Goal: Use online tool/utility: Utilize a website feature to perform a specific function

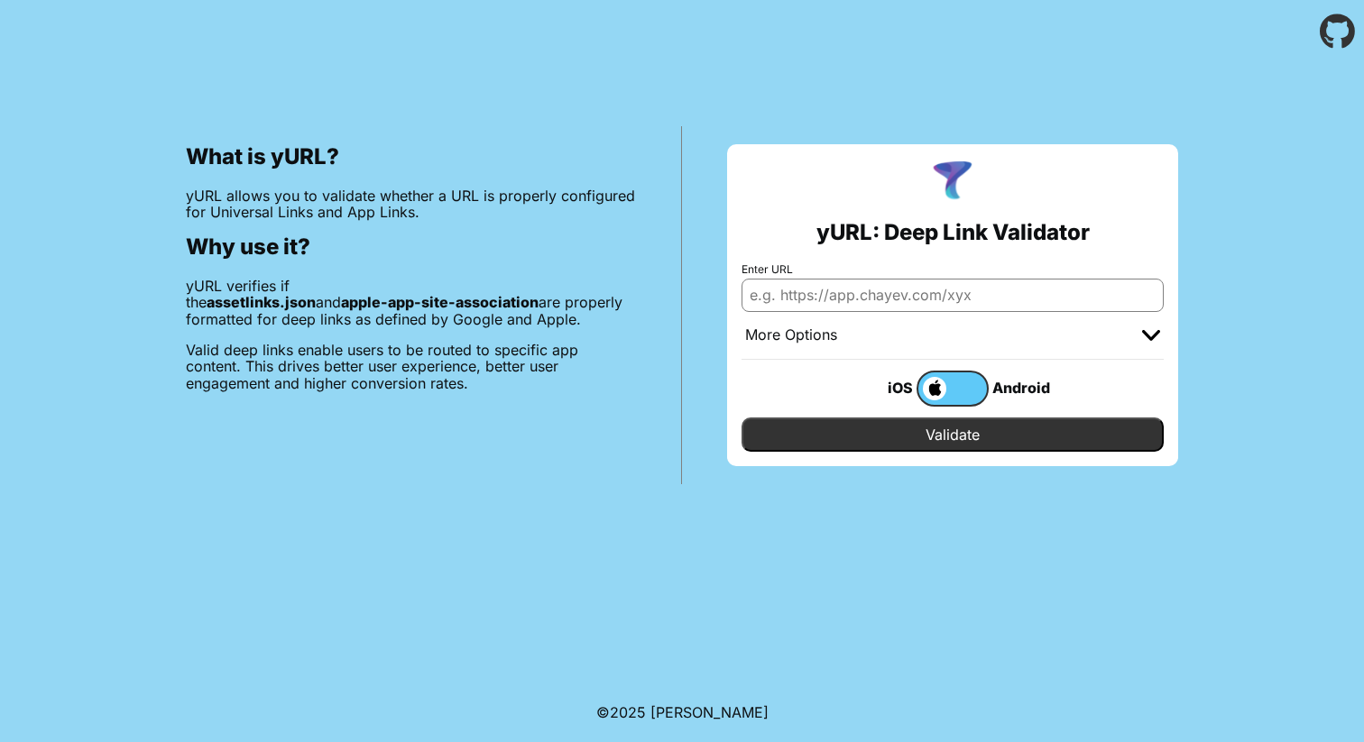
click at [953, 290] on input "Enter URL" at bounding box center [952, 295] width 422 height 32
paste input "[URL][DOMAIN_NAME]"
type input "[URL][DOMAIN_NAME]"
click at [953, 396] on label at bounding box center [952, 389] width 72 height 36
click at [0, 0] on input "checkbox" at bounding box center [0, 0] width 0 height 0
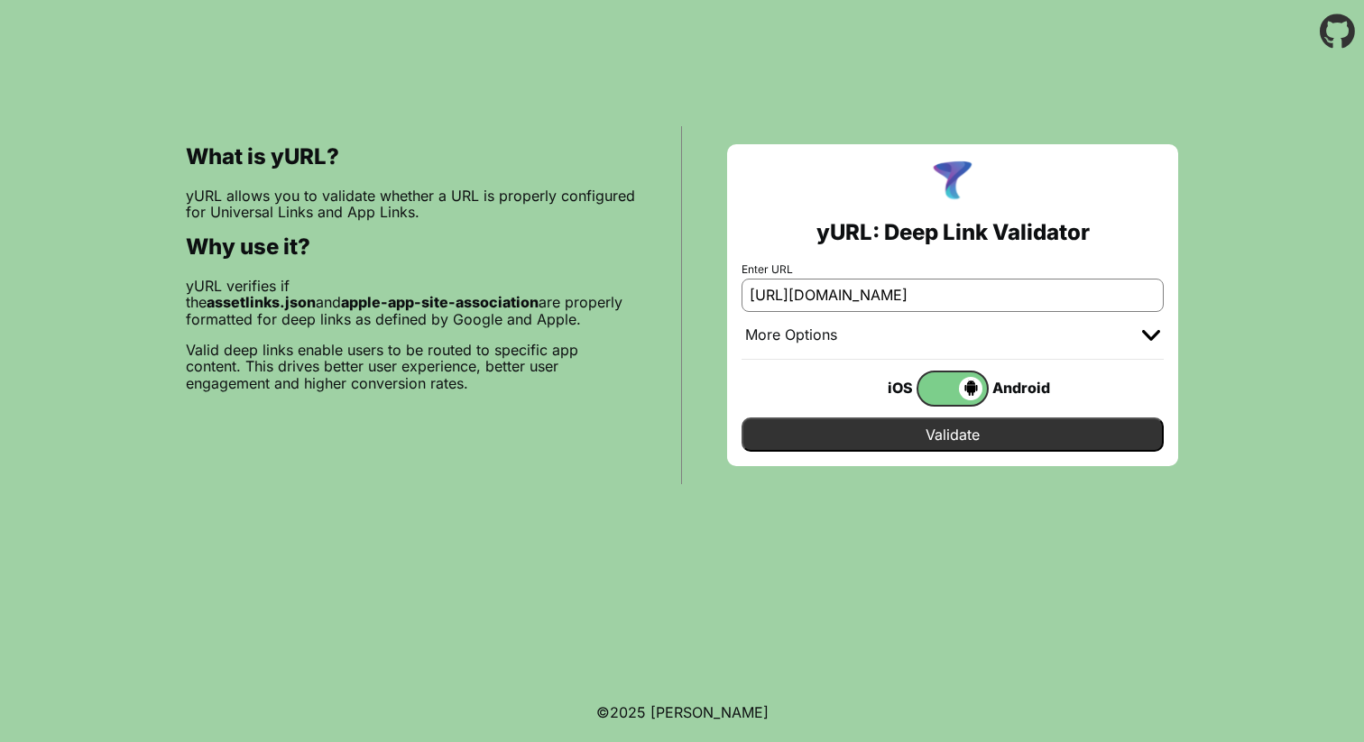
click at [952, 432] on input "Validate" at bounding box center [952, 435] width 422 height 34
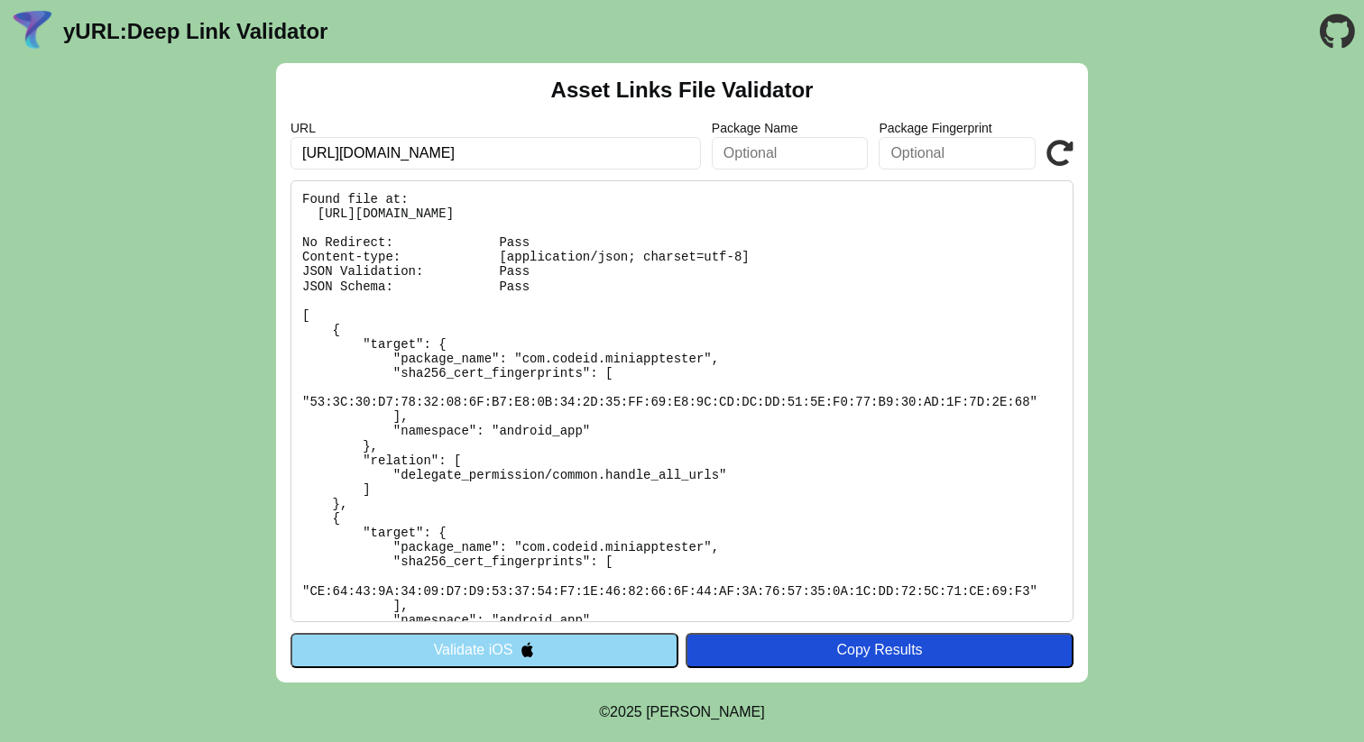
scroll to position [104, 0]
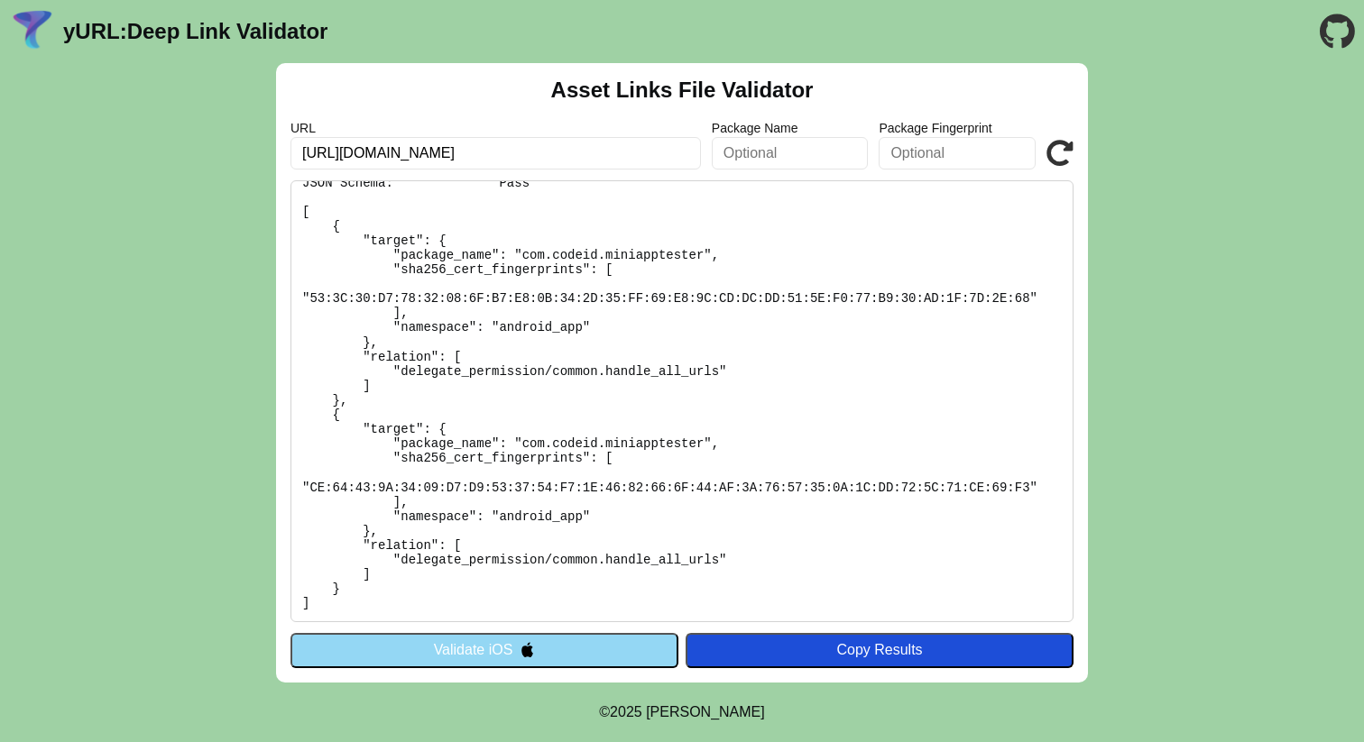
click at [604, 640] on button "Validate iOS" at bounding box center [484, 650] width 388 height 34
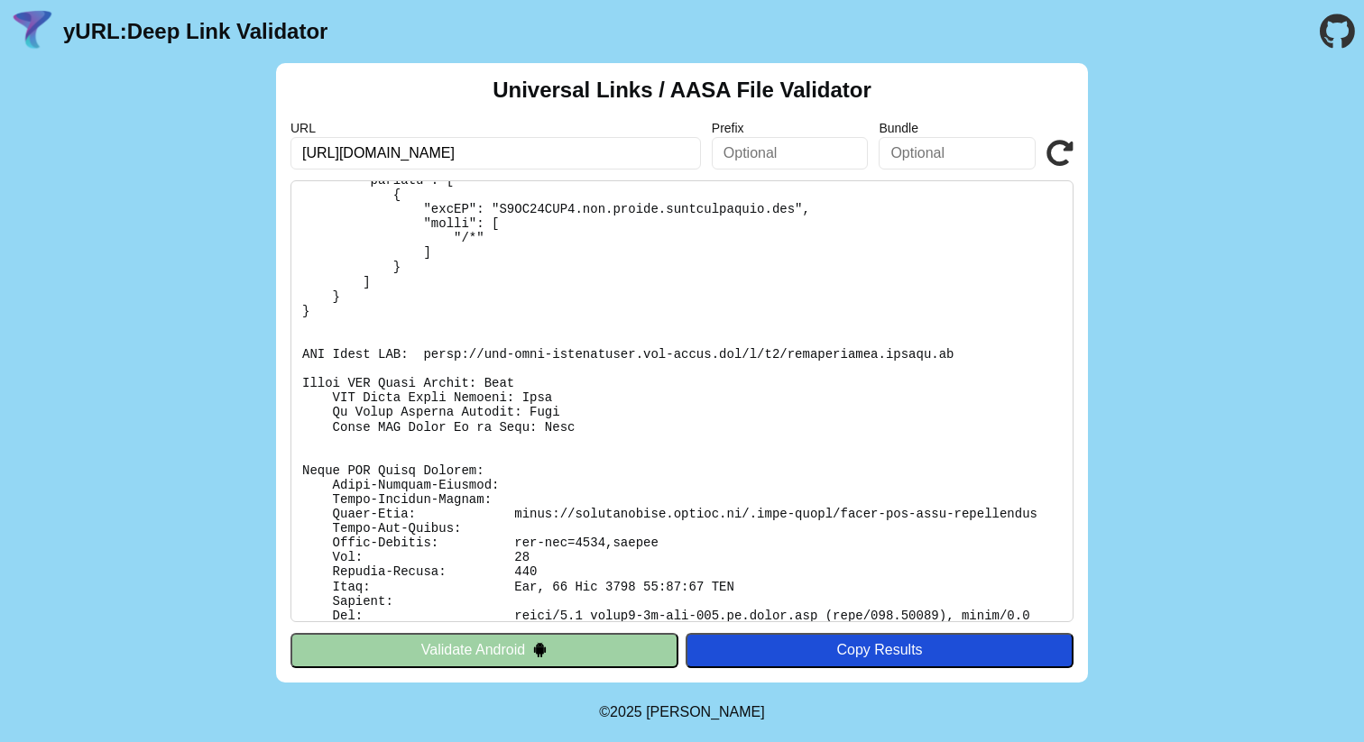
scroll to position [220, 0]
